Goal: Task Accomplishment & Management: Use online tool/utility

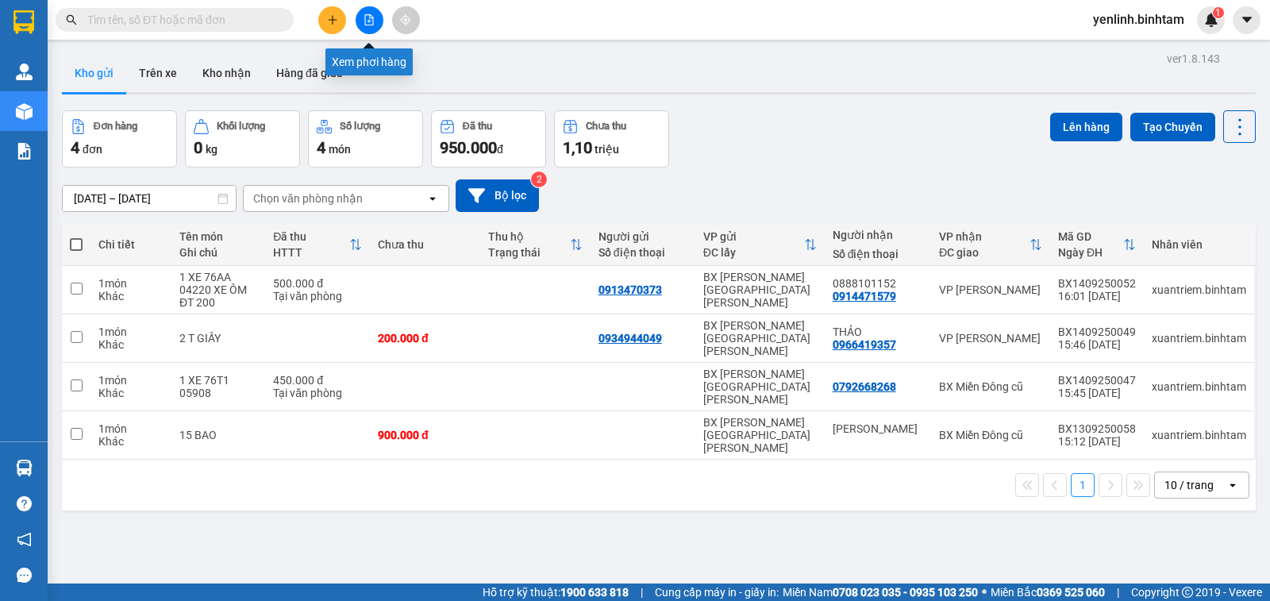
click at [369, 15] on icon "file-add" at bounding box center [369, 19] width 9 height 11
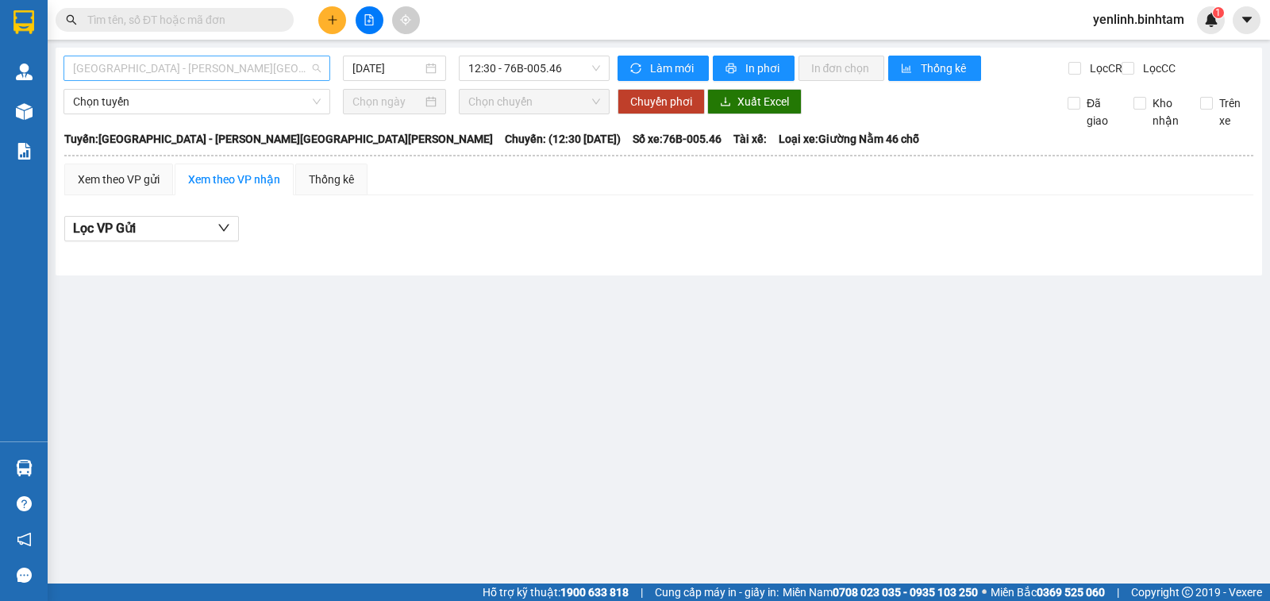
click at [153, 75] on span "[GEOGRAPHIC_DATA] - [PERSON_NAME][GEOGRAPHIC_DATA][PERSON_NAME]" at bounding box center [197, 68] width 248 height 24
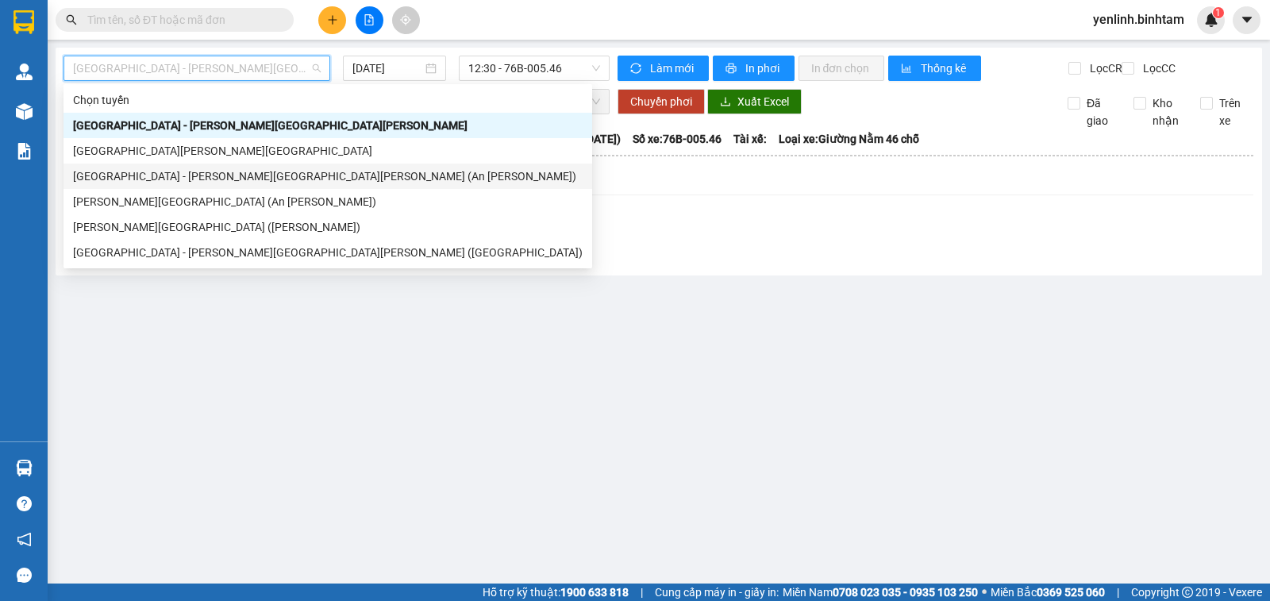
click at [144, 175] on div "[GEOGRAPHIC_DATA] - [PERSON_NAME][GEOGRAPHIC_DATA][PERSON_NAME] (An [PERSON_NAM…" at bounding box center [328, 176] width 510 height 17
type input "[DATE]"
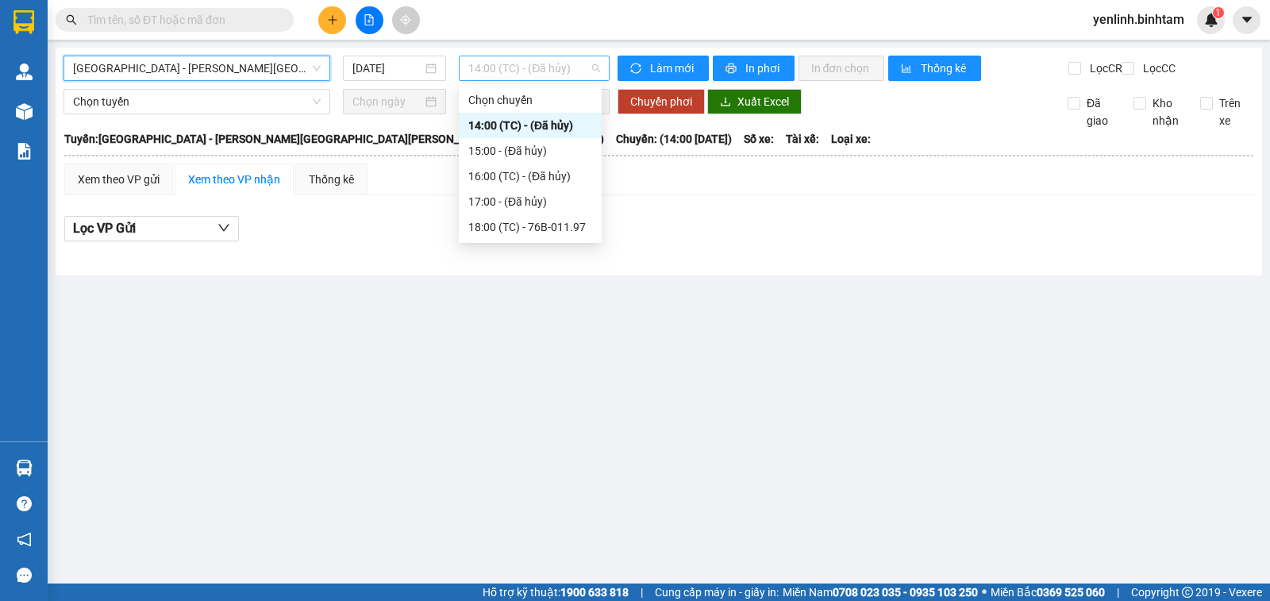
click at [529, 71] on span "14:00 (TC) - (Đã hủy)" at bounding box center [533, 68] width 131 height 24
click at [541, 227] on div "18:00 (TC) - 76B-011.97" at bounding box center [530, 226] width 124 height 17
